Goal: Information Seeking & Learning: Learn about a topic

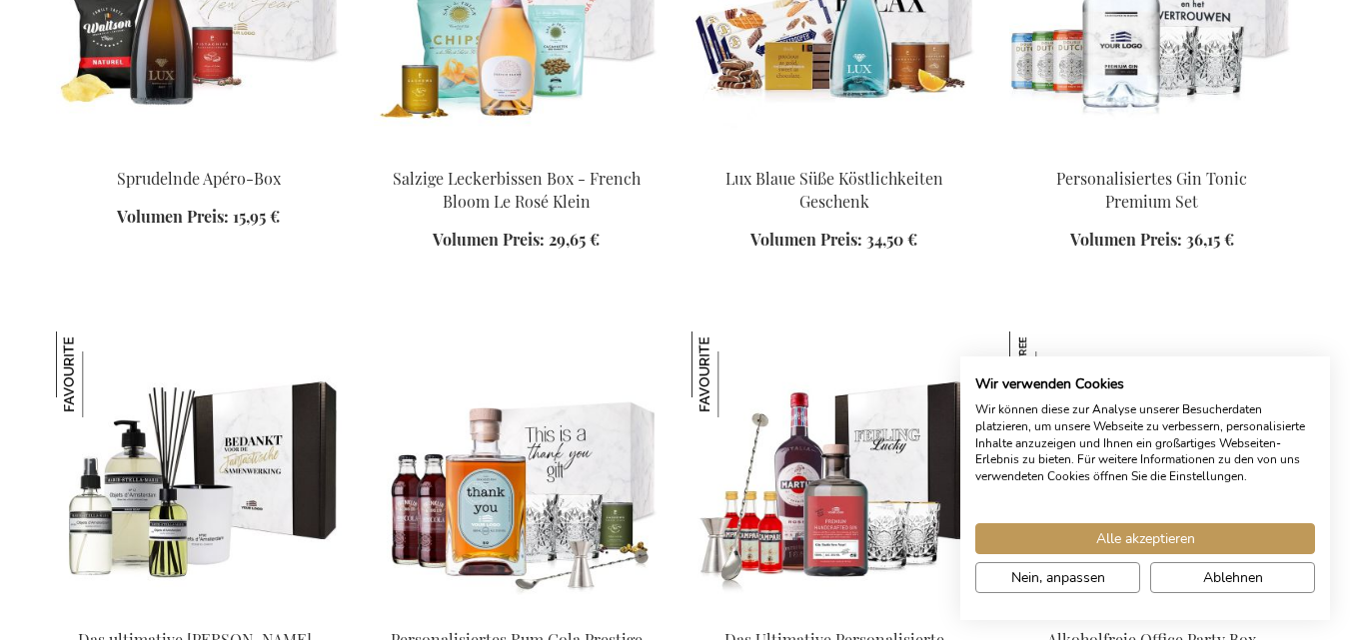
scroll to position [2096, 0]
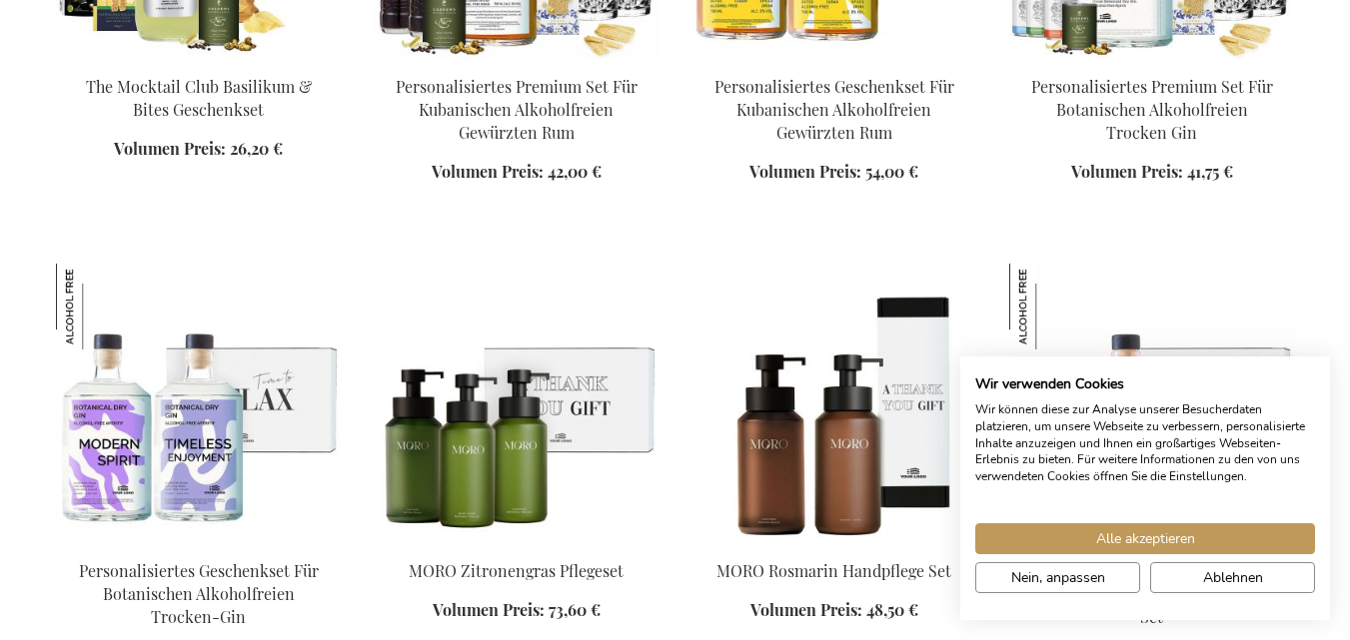
scroll to position [3576, 0]
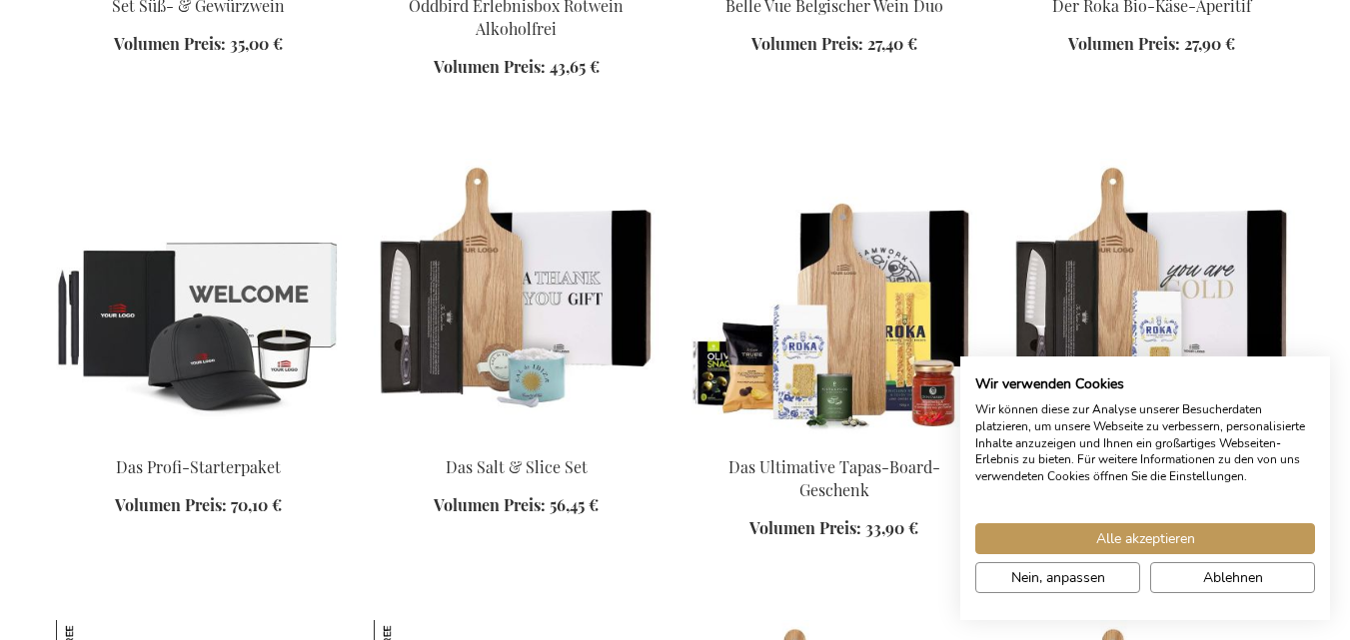
scroll to position [4275, 0]
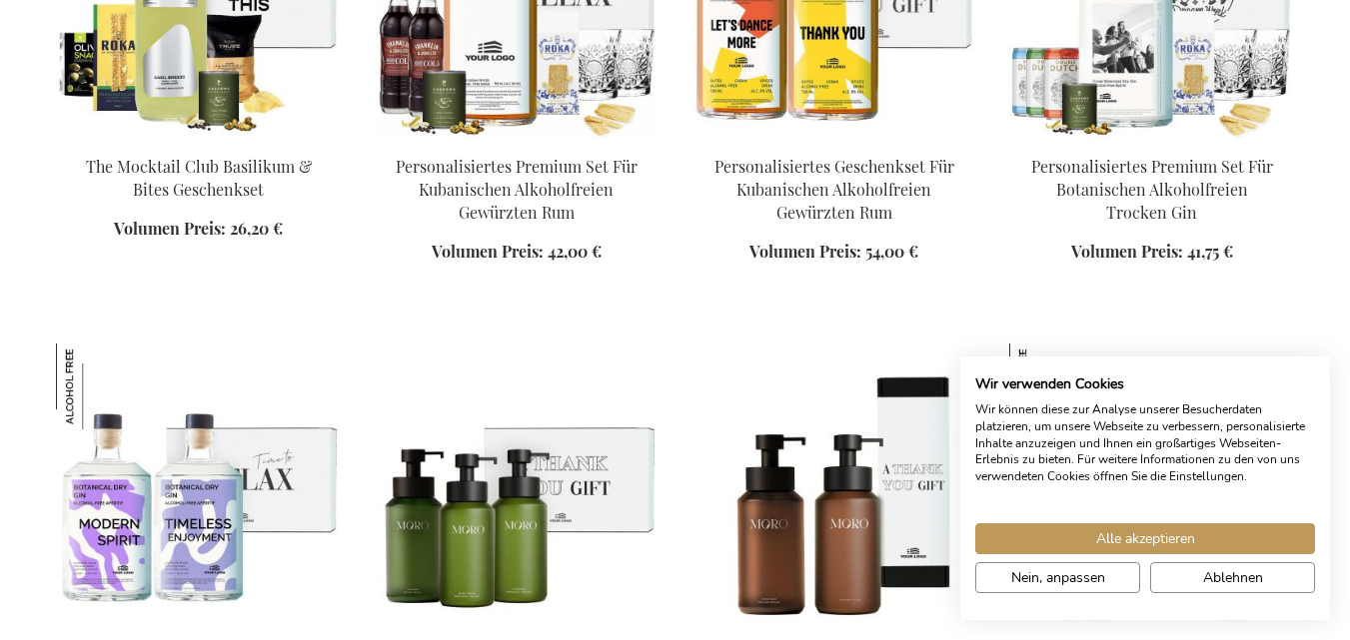
scroll to position [3581, 0]
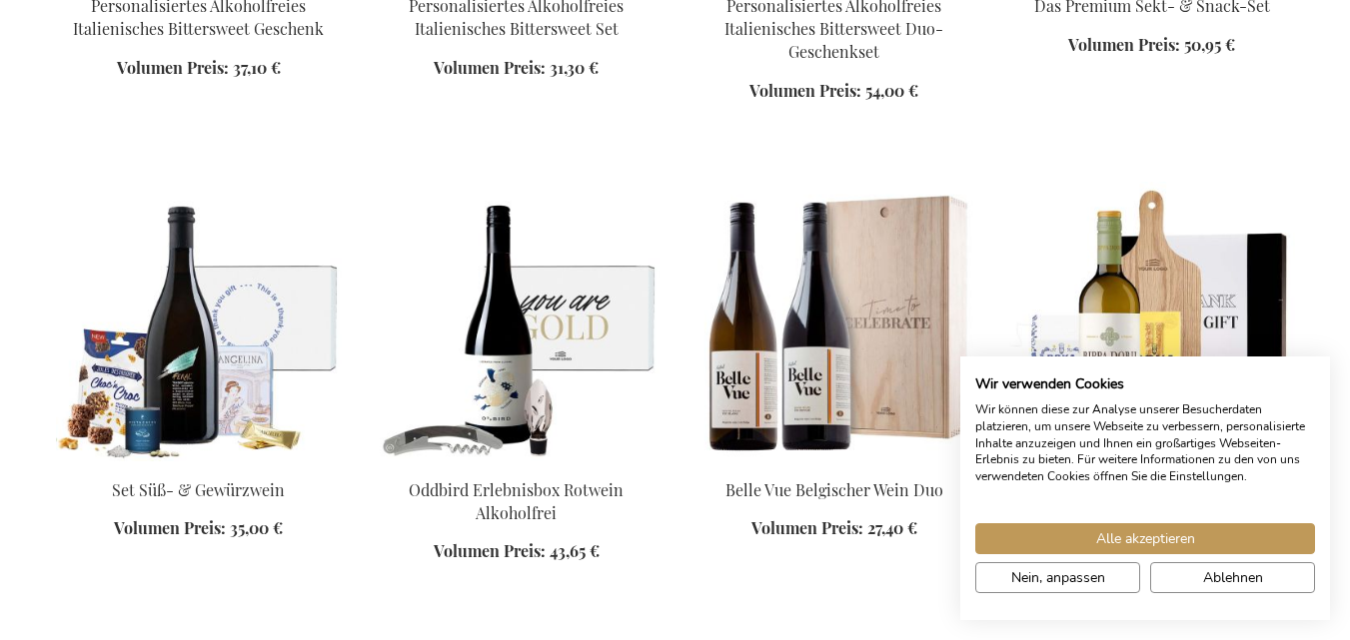
scroll to position [3577, 0]
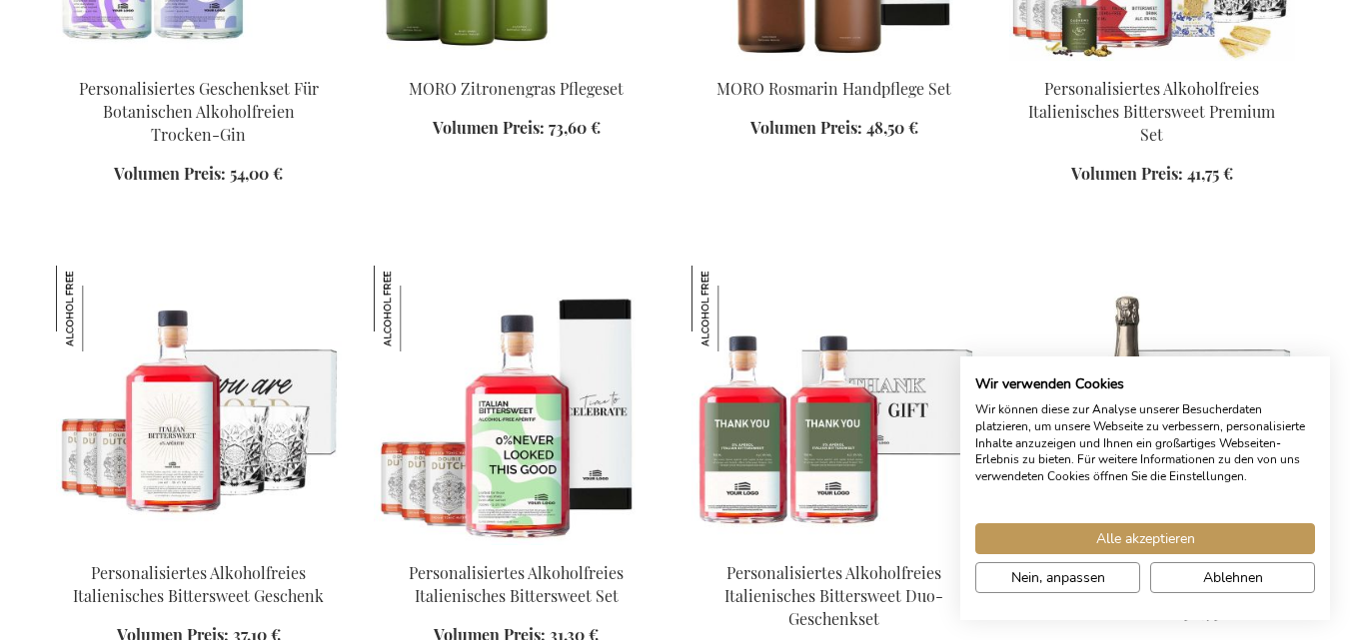
scroll to position [4020, 0]
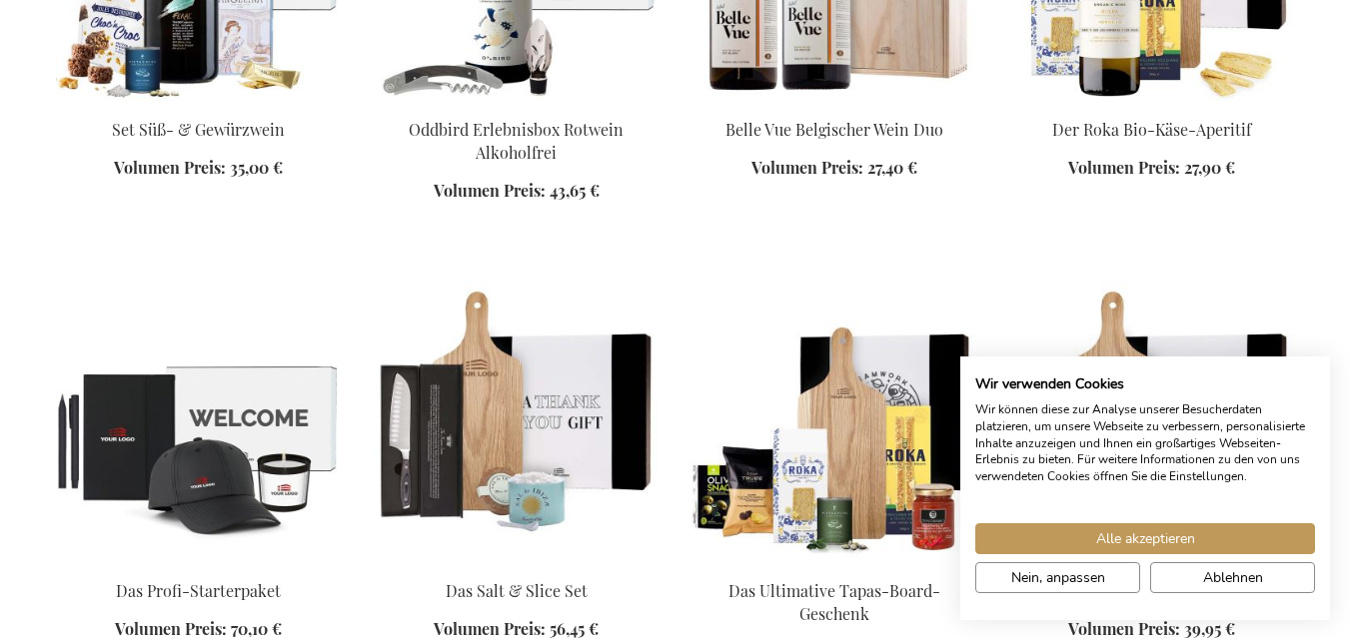
scroll to position [4131, 0]
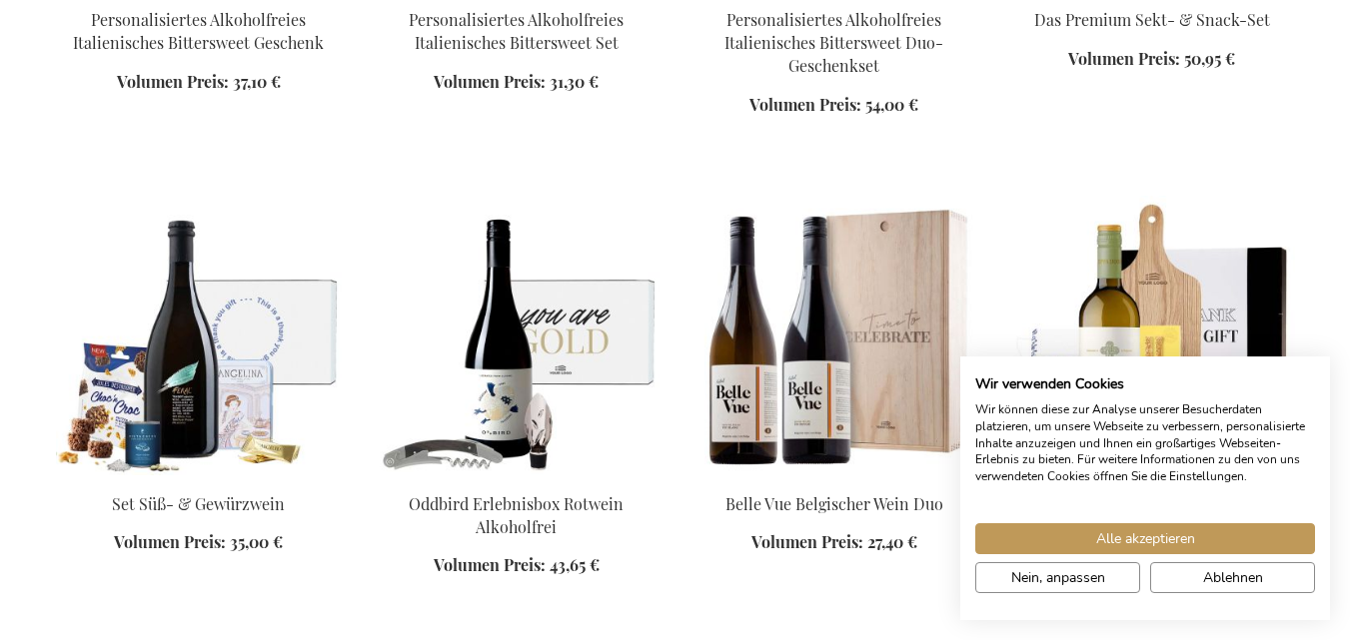
scroll to position [3573, 0]
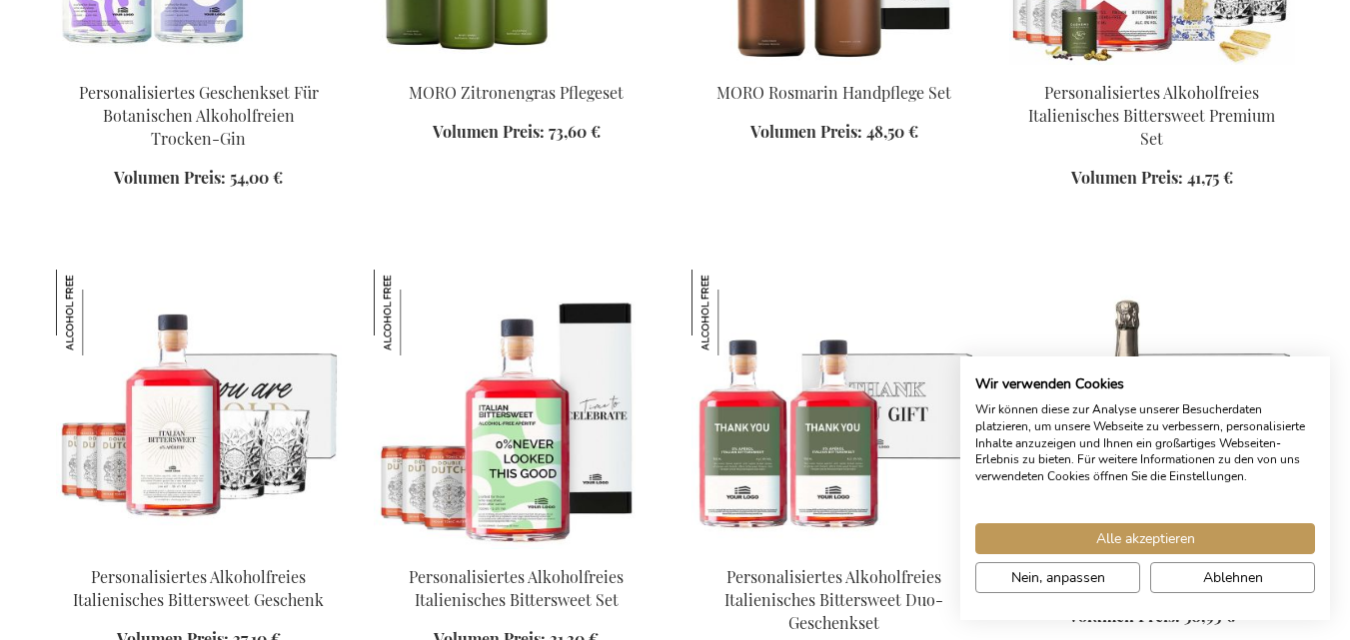
scroll to position [4109, 0]
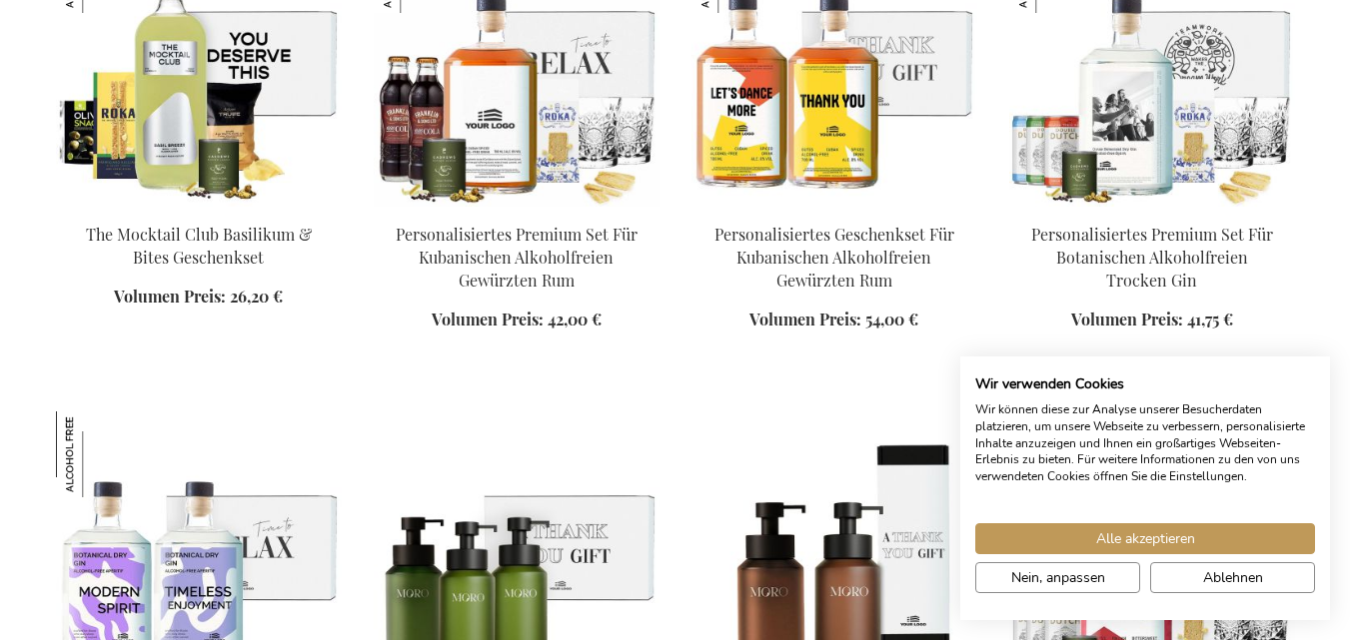
scroll to position [3486, 0]
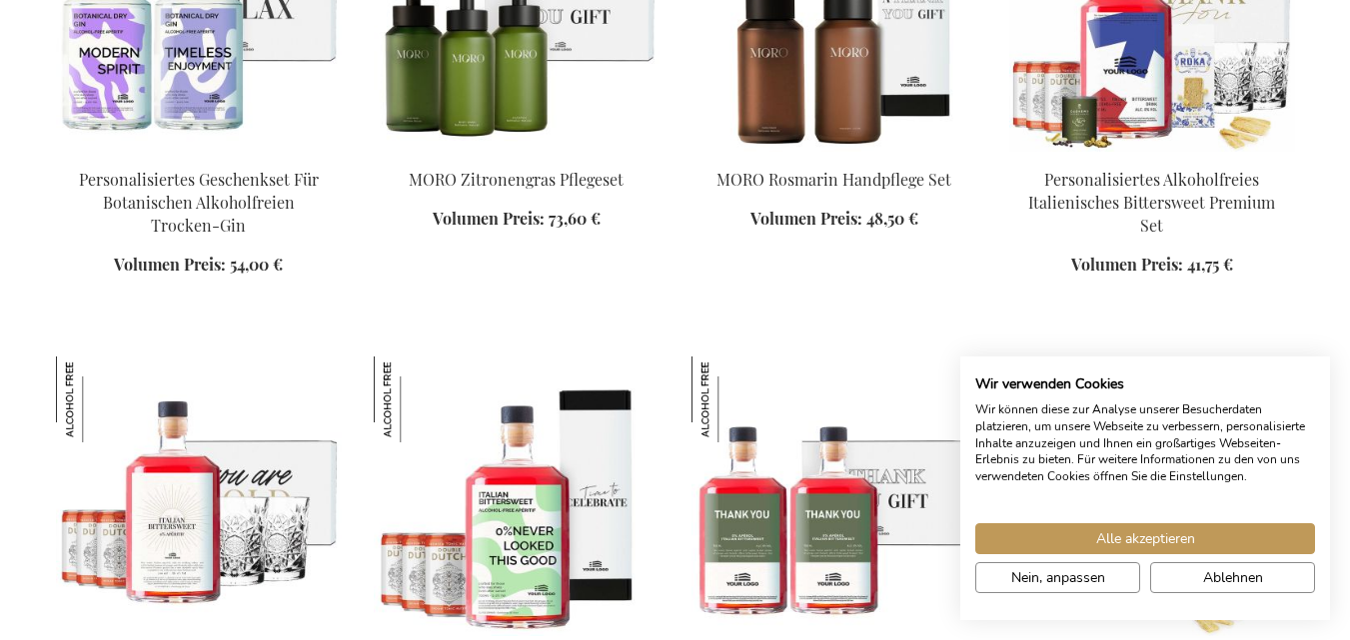
scroll to position [3899, 0]
